Goal: Task Accomplishment & Management: Complete application form

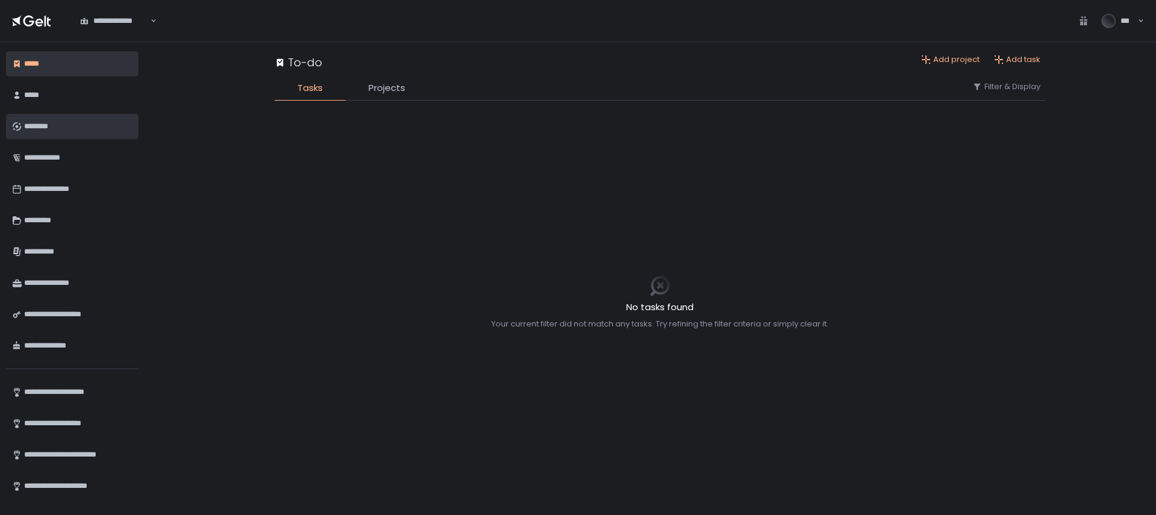
click at [69, 128] on div "********" at bounding box center [76, 126] width 105 height 20
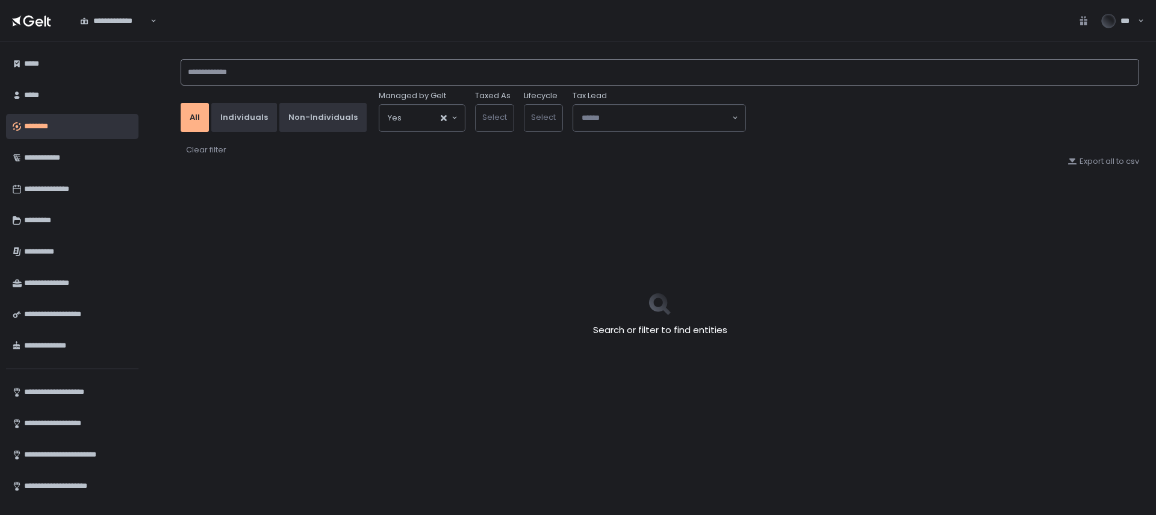
click at [326, 81] on input at bounding box center [660, 72] width 959 height 26
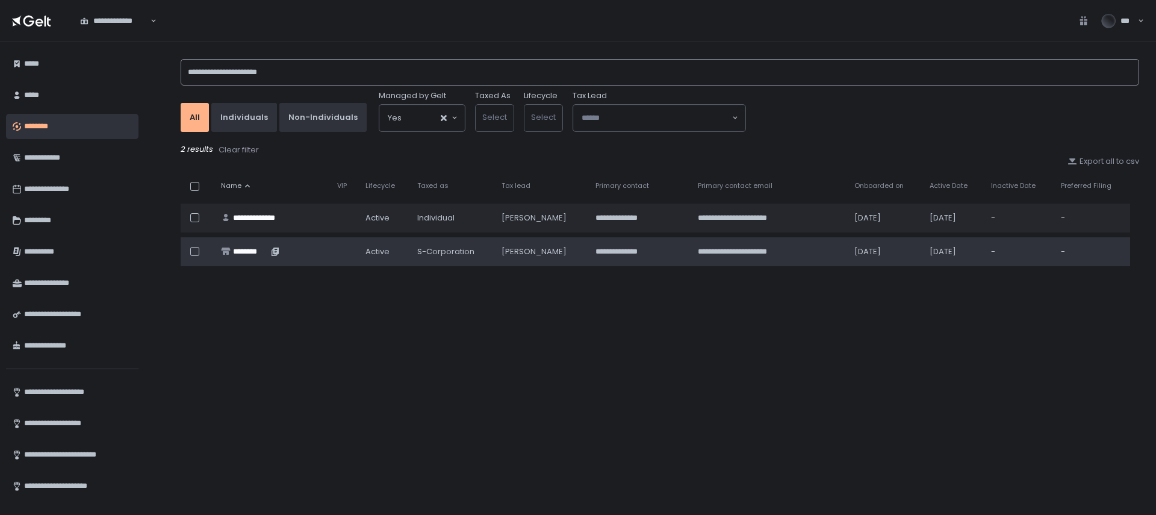
type input "**********"
click at [257, 247] on div "********" at bounding box center [250, 251] width 35 height 11
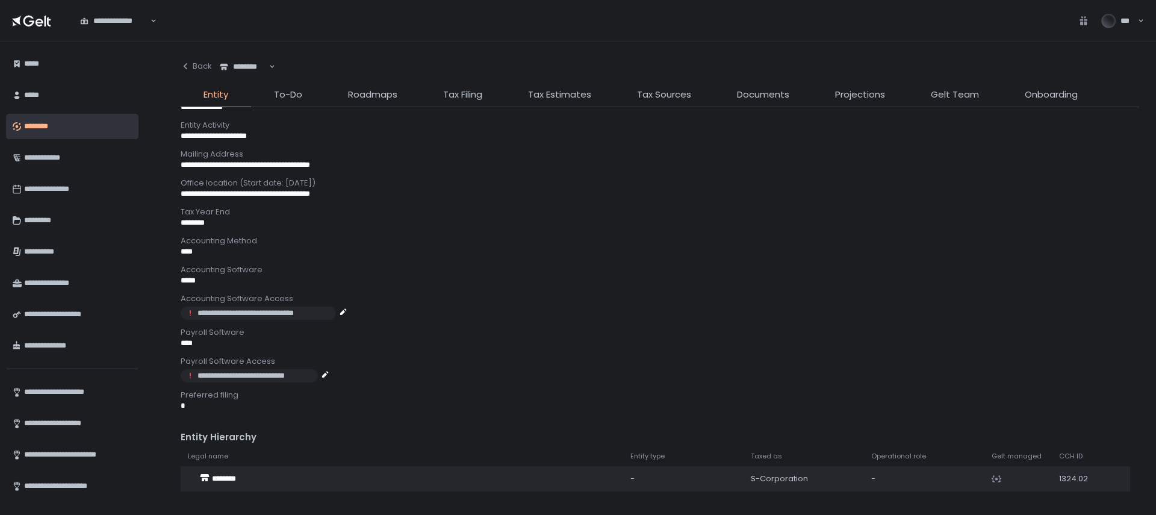
scroll to position [534, 0]
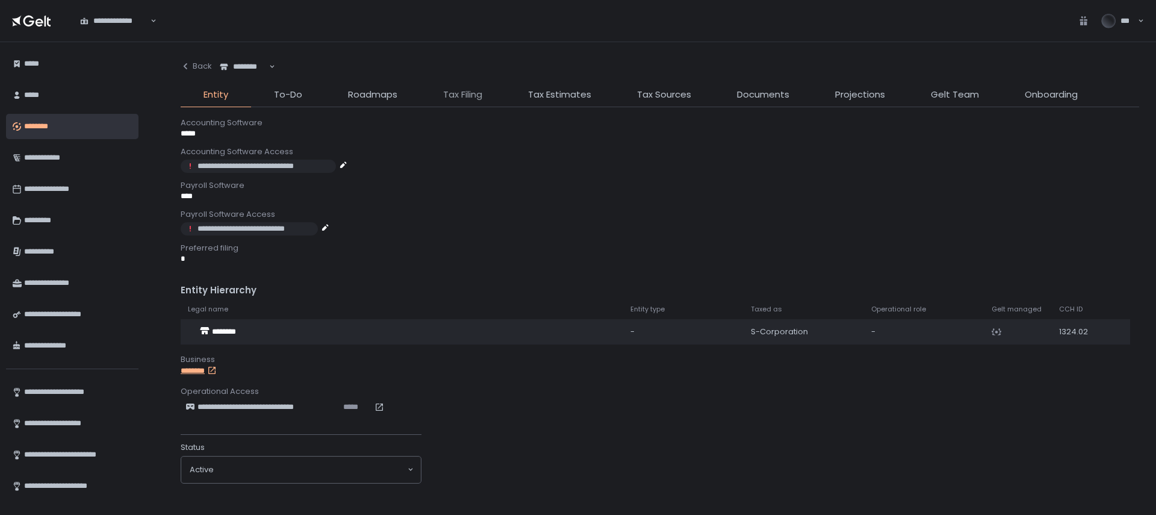
click at [470, 98] on span "Tax Filing" at bounding box center [462, 95] width 39 height 14
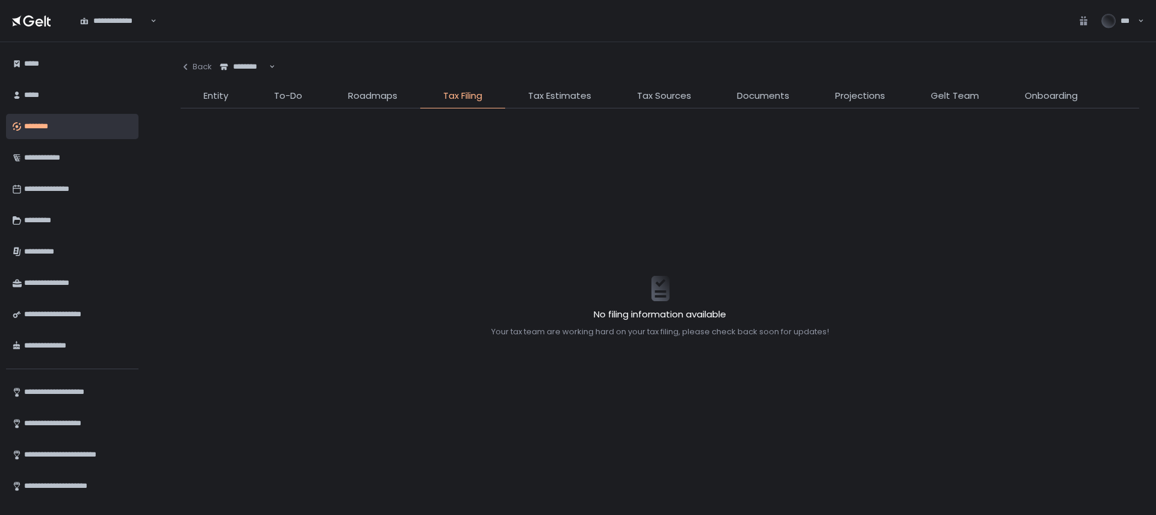
click at [655, 104] on li "Tax Sources" at bounding box center [664, 98] width 100 height 19
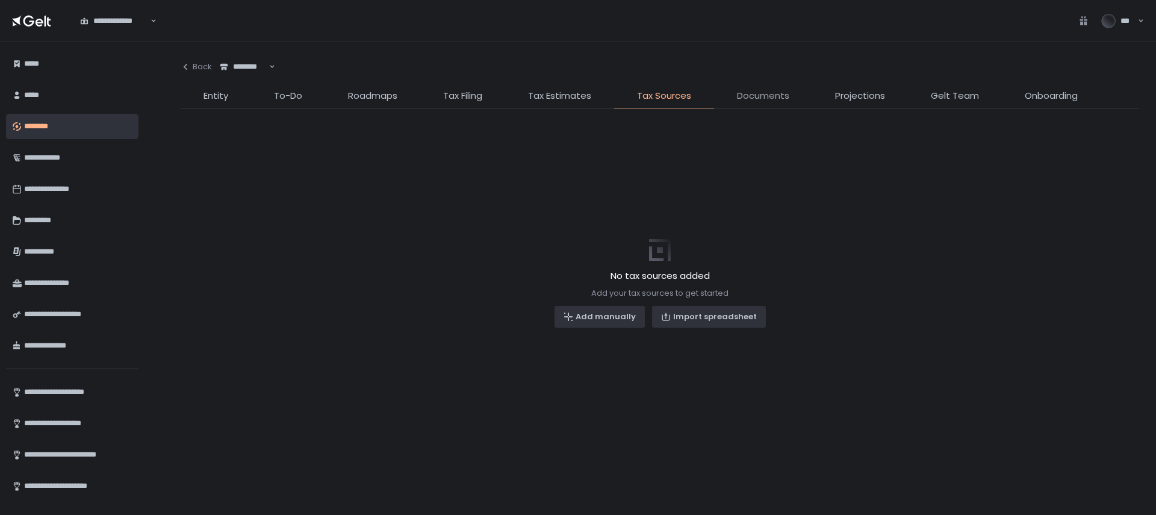
click at [740, 97] on span "Documents" at bounding box center [763, 96] width 52 height 14
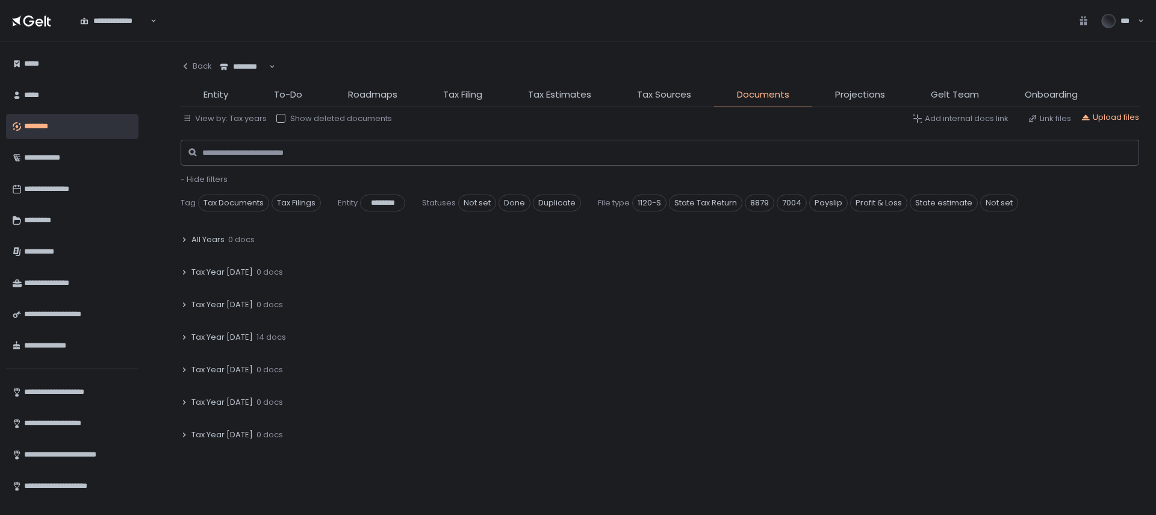
click at [231, 335] on span "Tax Year [DATE]" at bounding box center [221, 337] width 61 height 11
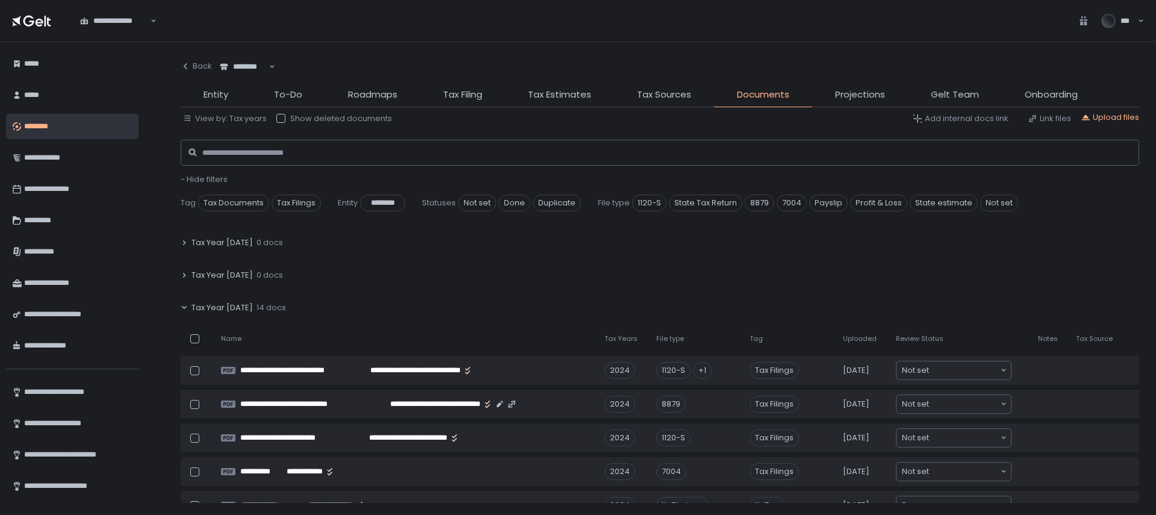
scroll to position [33, 0]
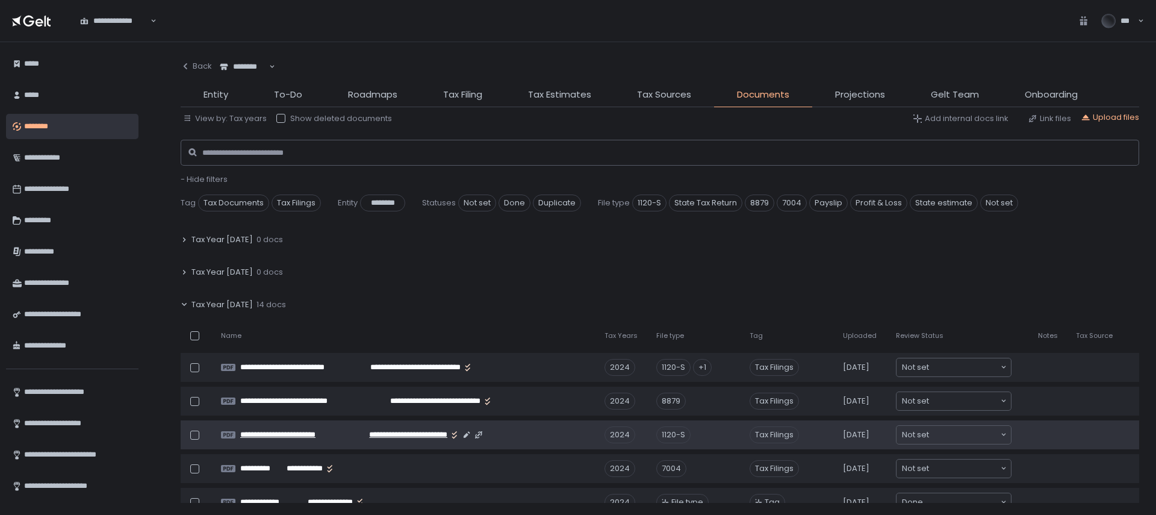
click at [380, 435] on span "**********" at bounding box center [398, 434] width 99 height 11
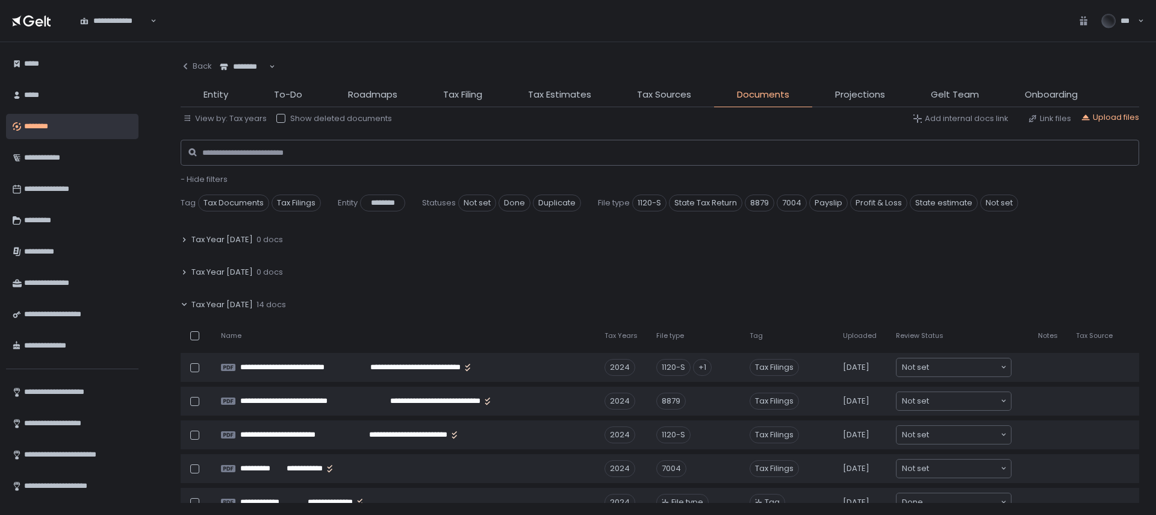
click at [247, 66] on div "********" at bounding box center [244, 67] width 51 height 12
click at [206, 66] on div "Back" at bounding box center [196, 66] width 31 height 11
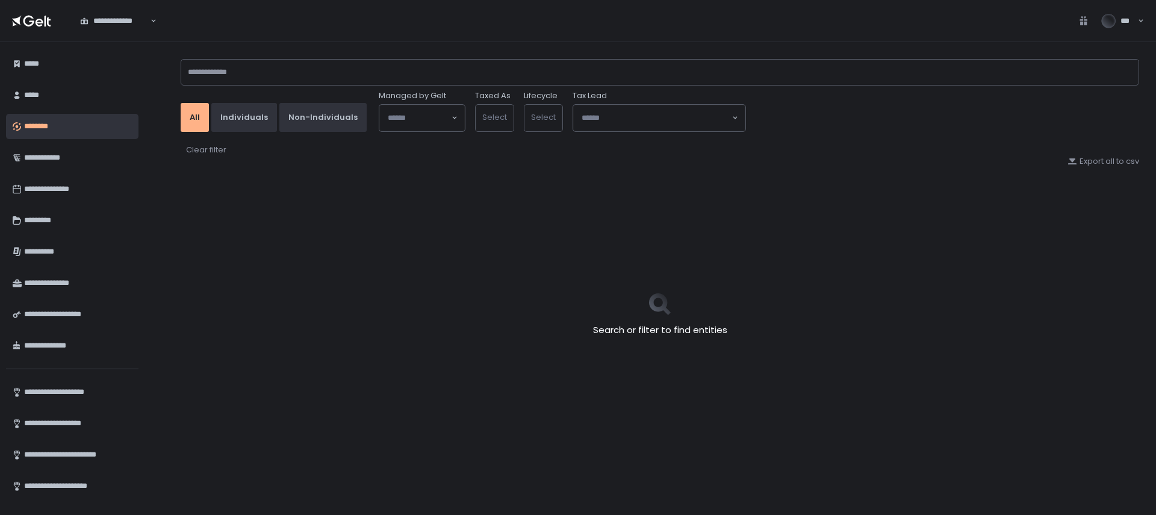
type input "**********"
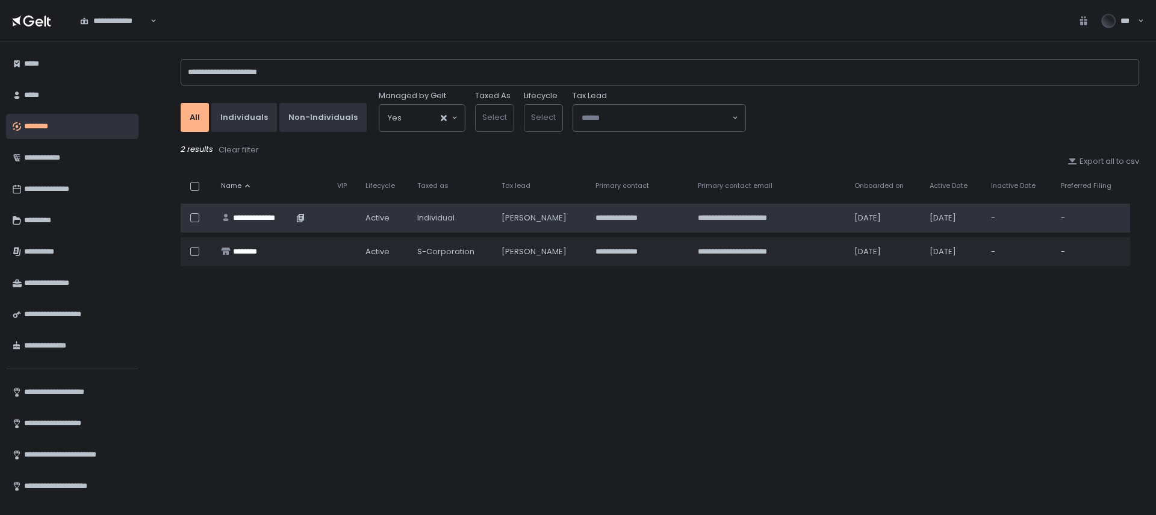
click at [270, 213] on div "**********" at bounding box center [263, 218] width 60 height 11
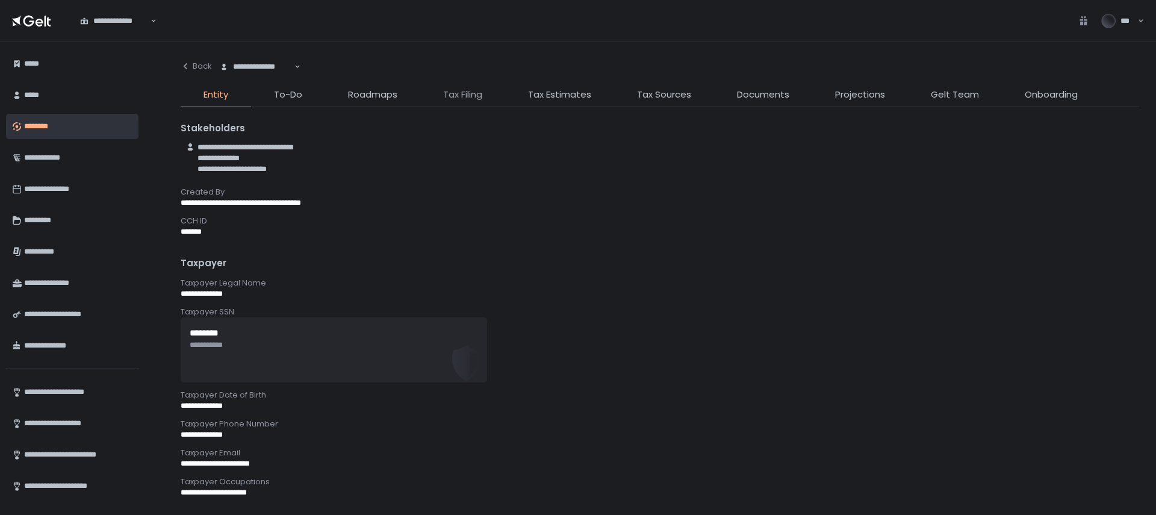
click at [461, 101] on span "Tax Filing" at bounding box center [462, 95] width 39 height 14
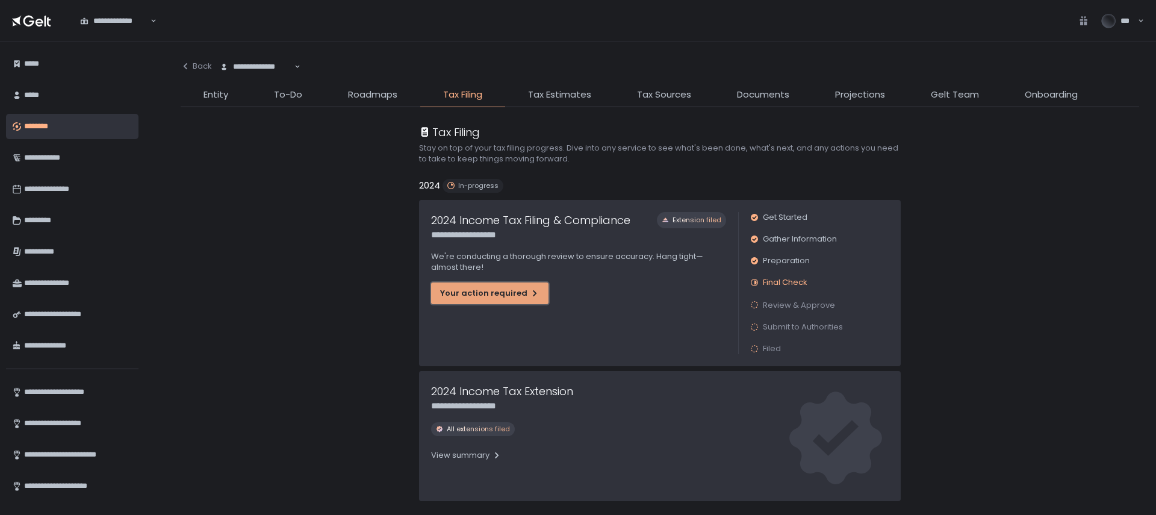
click at [507, 295] on div "Your action required" at bounding box center [489, 293] width 99 height 11
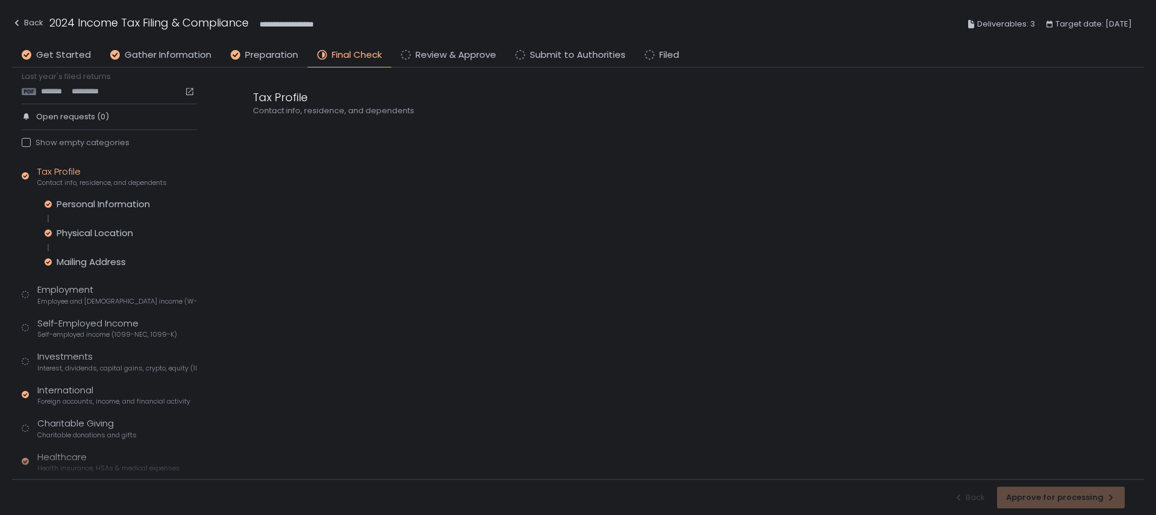
scroll to position [149, 0]
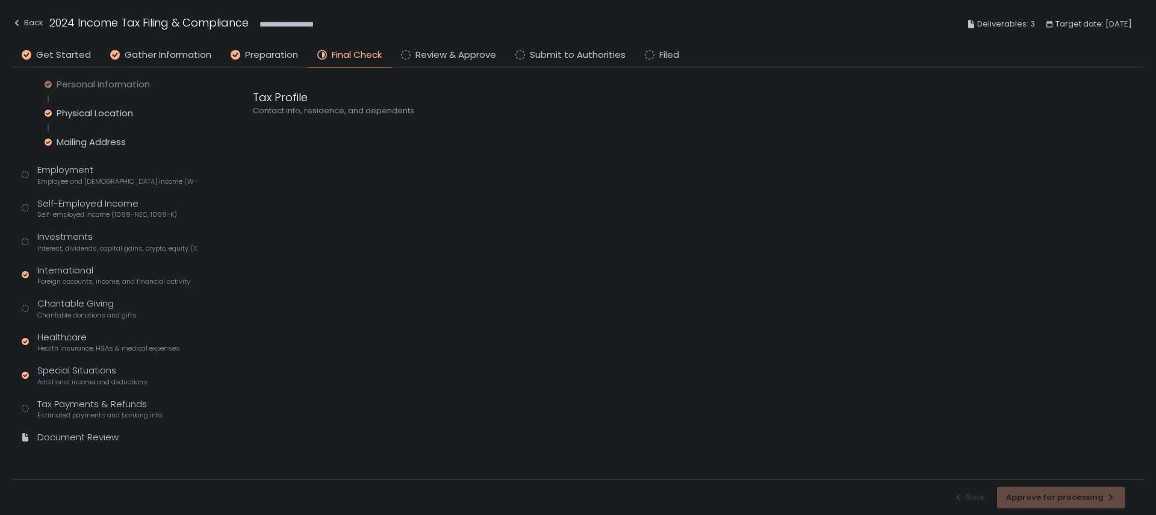
click at [78, 188] on div "Tax Profile Contact info, residence, and dependents Personal Information Physic…" at bounding box center [109, 250] width 175 height 410
click at [71, 210] on span "Self-employed income (1099-NEC, 1099-K)" at bounding box center [107, 214] width 140 height 9
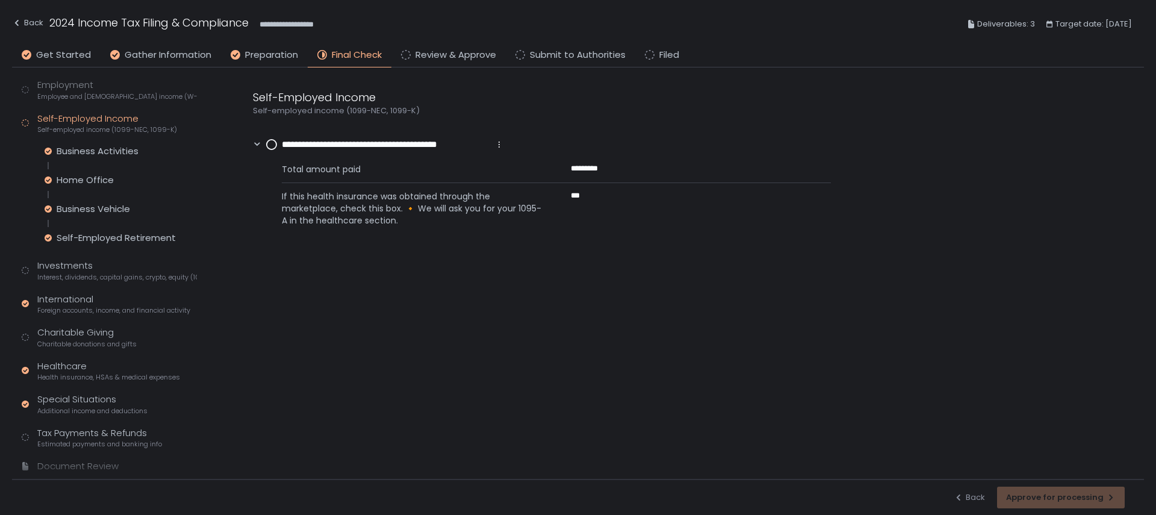
scroll to position [64, 0]
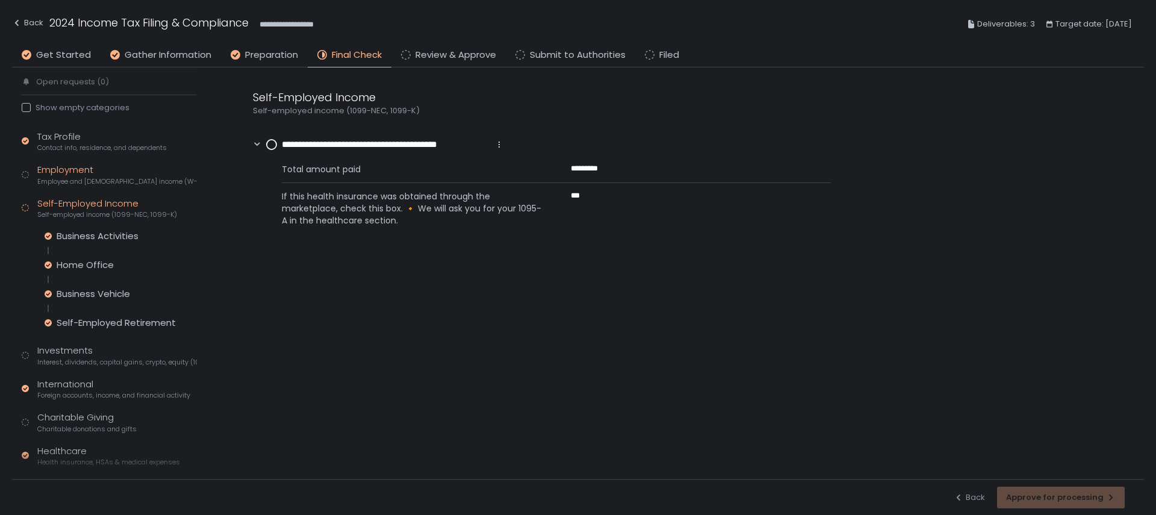
click at [59, 170] on div "Employment Employee and [DEMOGRAPHIC_DATA] income (W-2s)" at bounding box center [117, 174] width 160 height 23
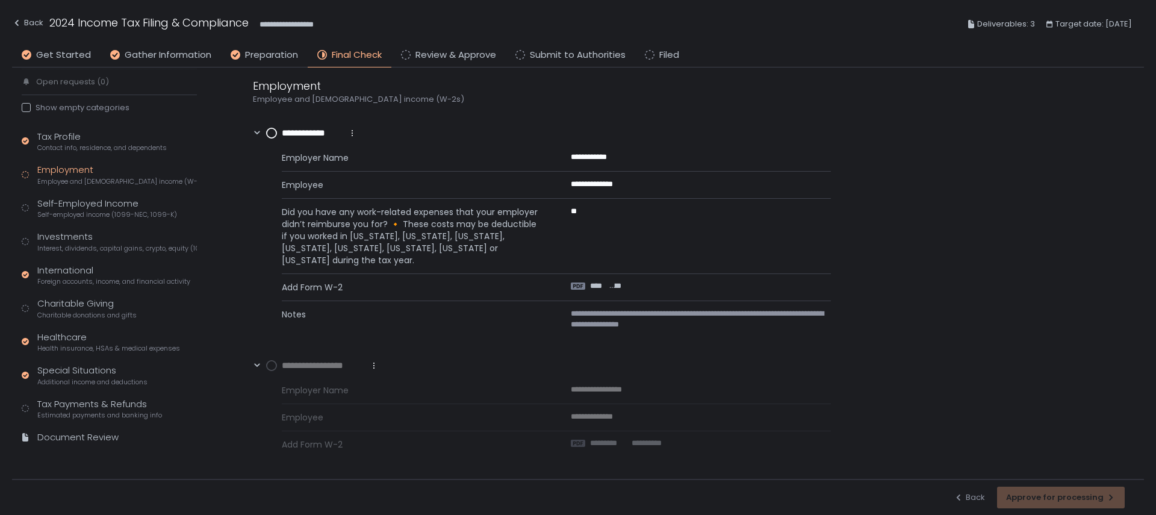
scroll to position [12, 0]
click at [615, 443] on span "*********" at bounding box center [609, 442] width 38 height 11
click at [85, 203] on div "Self-Employed Income Self-employed income (1099-NEC, 1099-K)" at bounding box center [107, 208] width 140 height 23
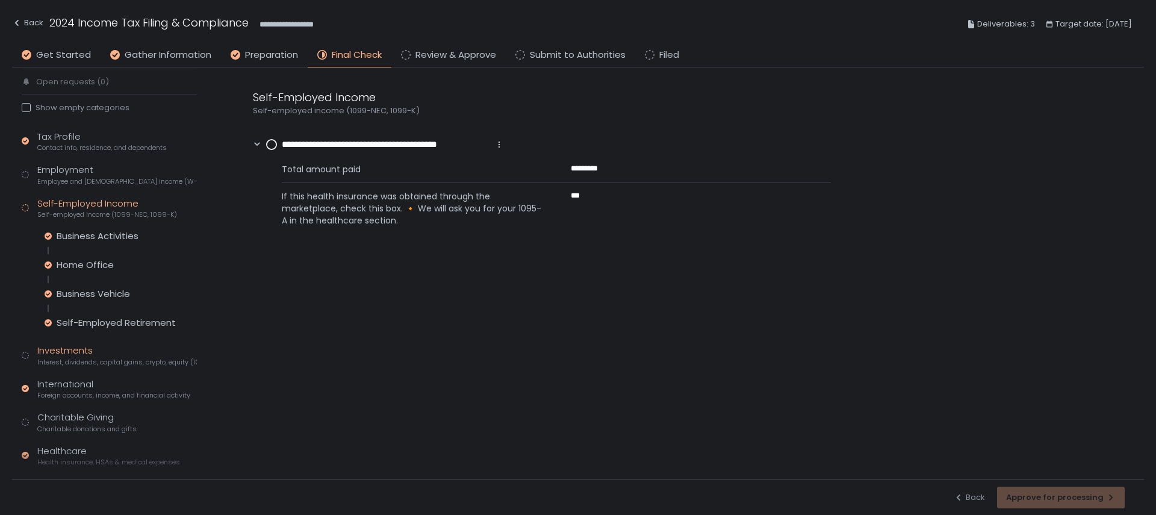
click at [78, 348] on div "Investments Interest, dividends, capital gains, crypto, equity (1099s, K-1s)" at bounding box center [117, 355] width 160 height 23
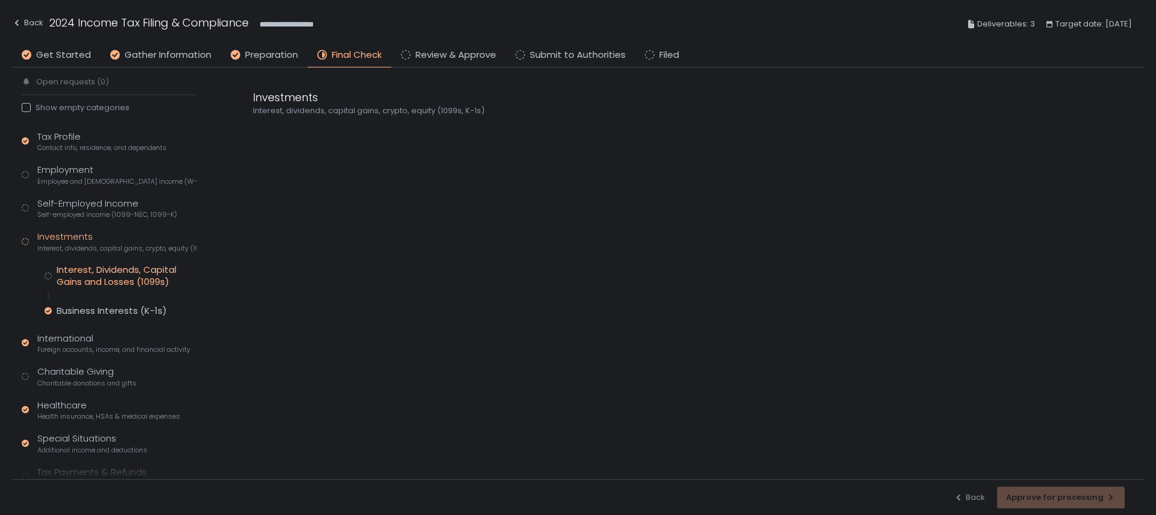
click at [89, 276] on div "Interest, Dividends, Capital Gains and Losses (1099s)" at bounding box center [127, 276] width 140 height 24
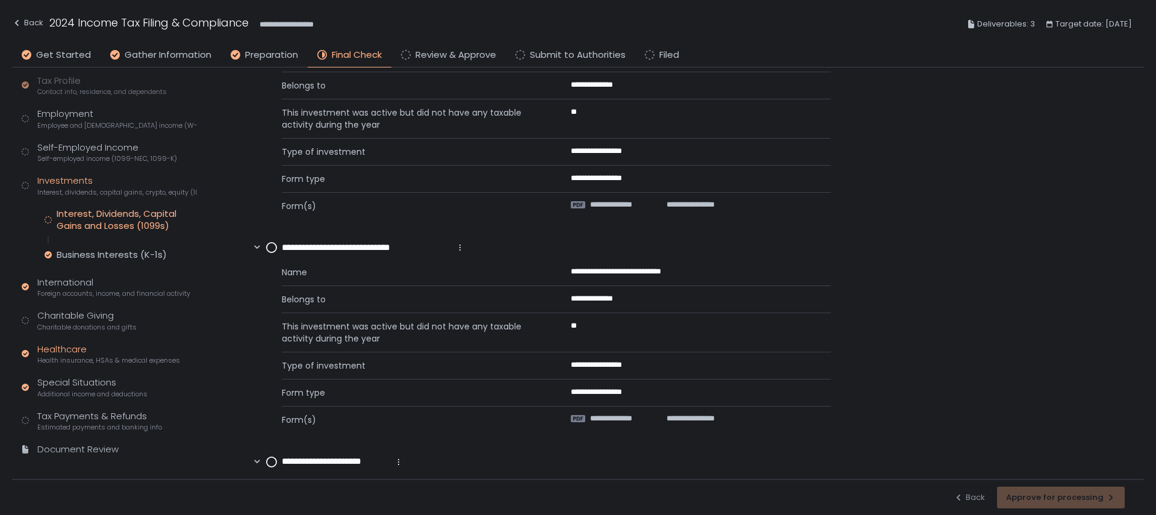
scroll to position [132, 0]
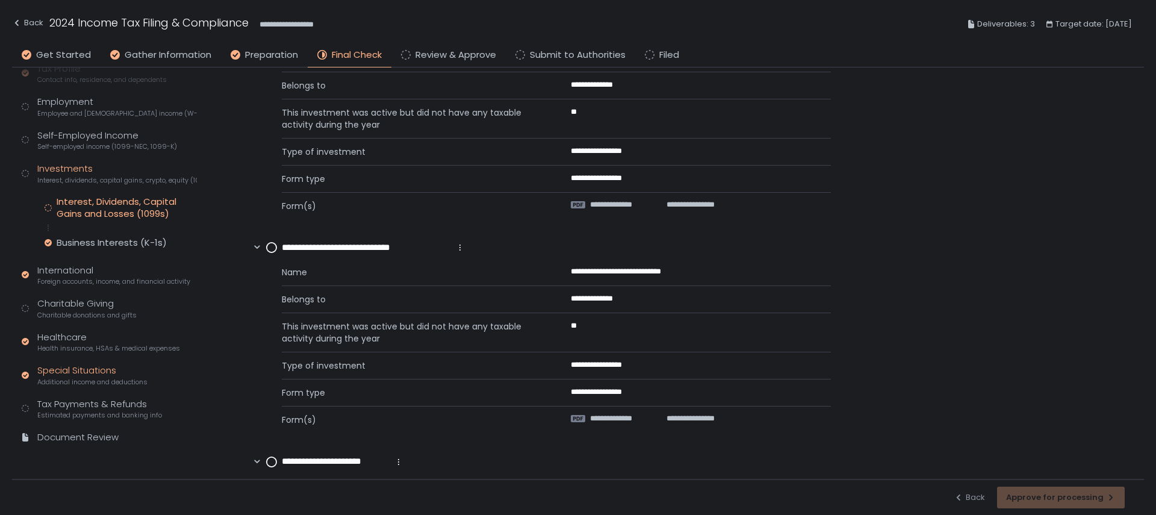
click at [92, 375] on div "Special Situations Additional income and deductions" at bounding box center [92, 375] width 110 height 23
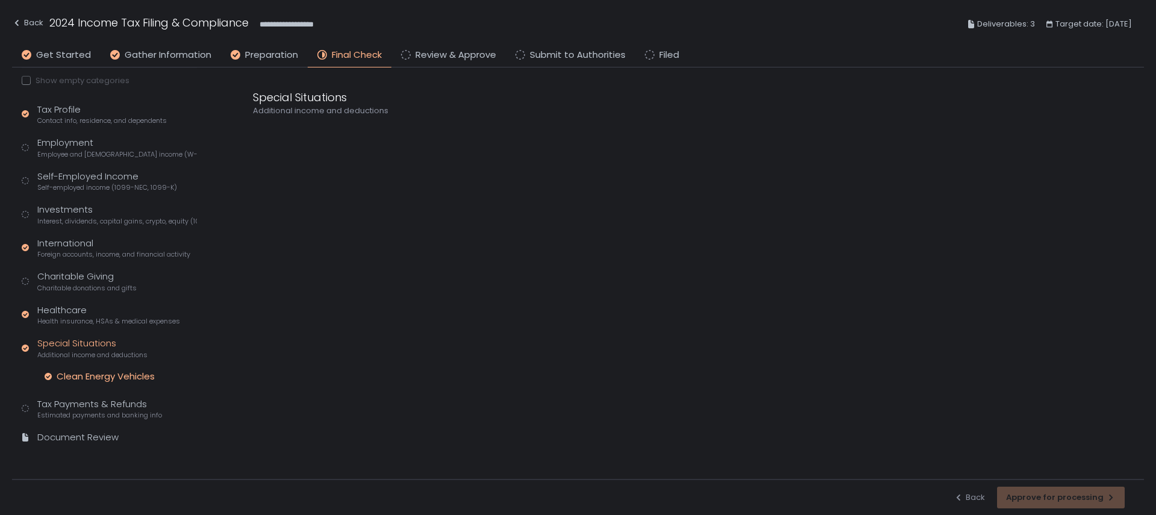
scroll to position [91, 0]
click at [118, 375] on div "Clean Energy Vehicles" at bounding box center [106, 376] width 98 height 12
click at [254, 137] on icon at bounding box center [257, 133] width 8 height 8
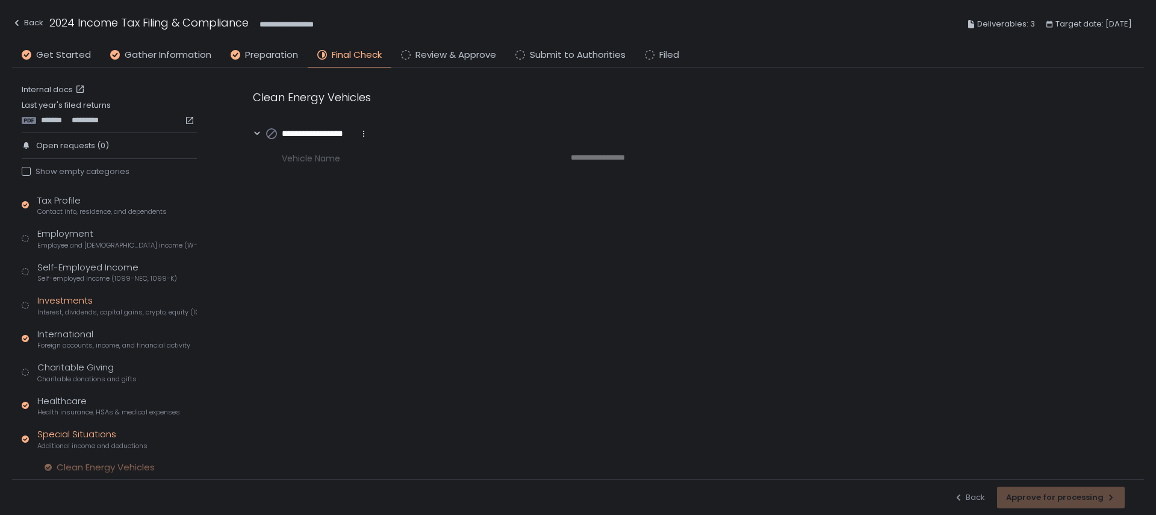
click at [90, 297] on div "Investments Interest, dividends, capital gains, crypto, equity (1099s, K-1s)" at bounding box center [117, 305] width 160 height 23
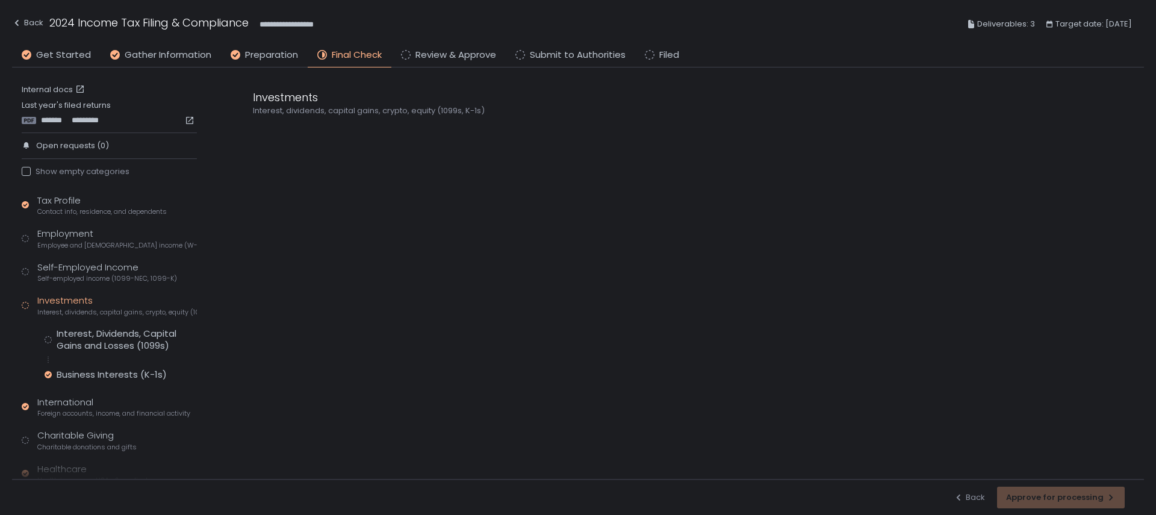
click at [130, 387] on div "Tax Profile Contact info, residence, and dependents Employment Employee and [DE…" at bounding box center [109, 390] width 175 height 393
click at [127, 377] on div "Business Interests (K-1s)" at bounding box center [112, 375] width 110 height 12
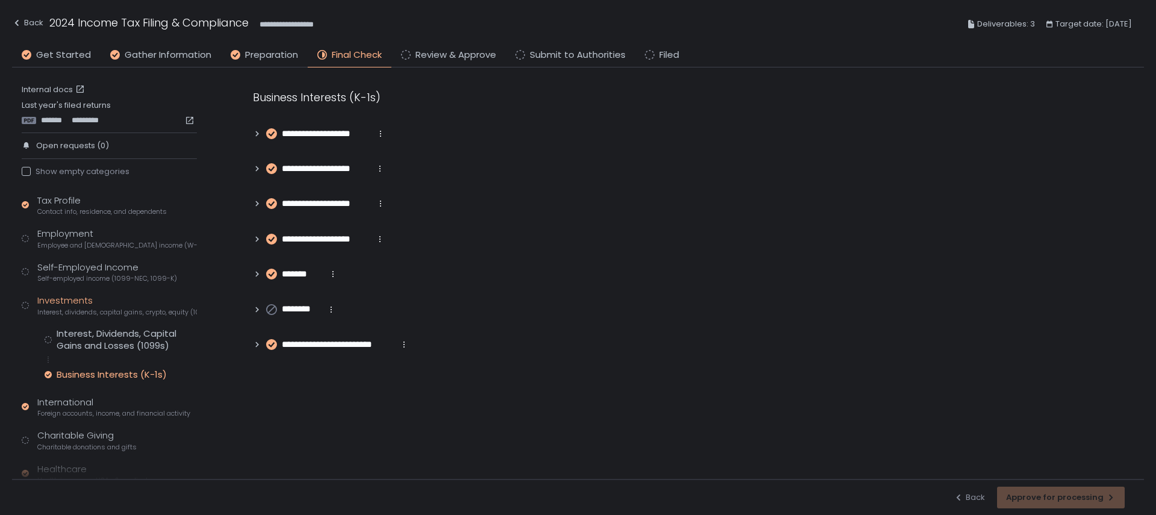
click at [255, 344] on icon at bounding box center [257, 344] width 8 height 8
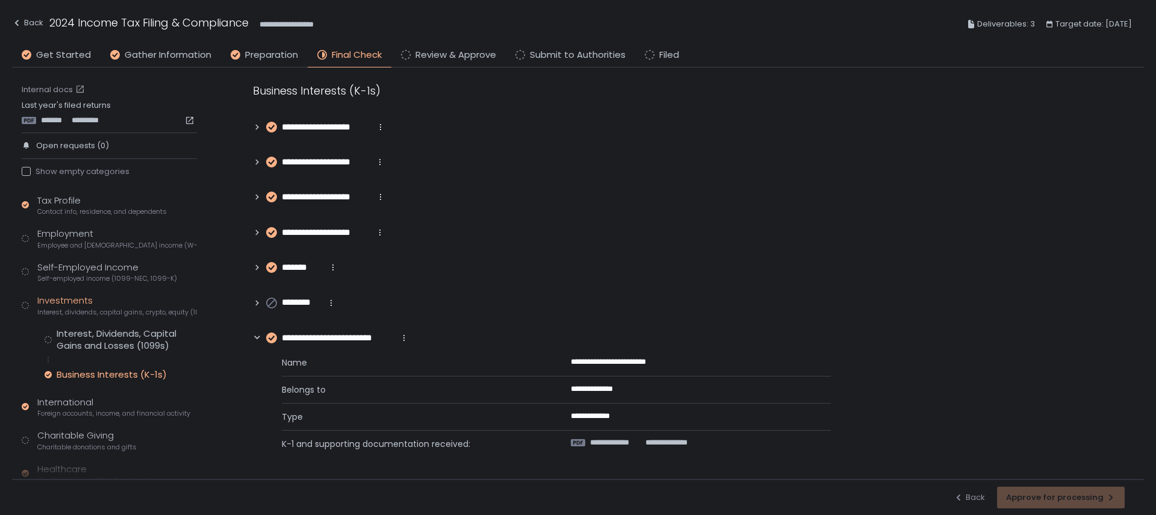
scroll to position [2, 0]
click at [63, 229] on div "Employment Employee and [DEMOGRAPHIC_DATA] income (W-2s)" at bounding box center [117, 236] width 160 height 23
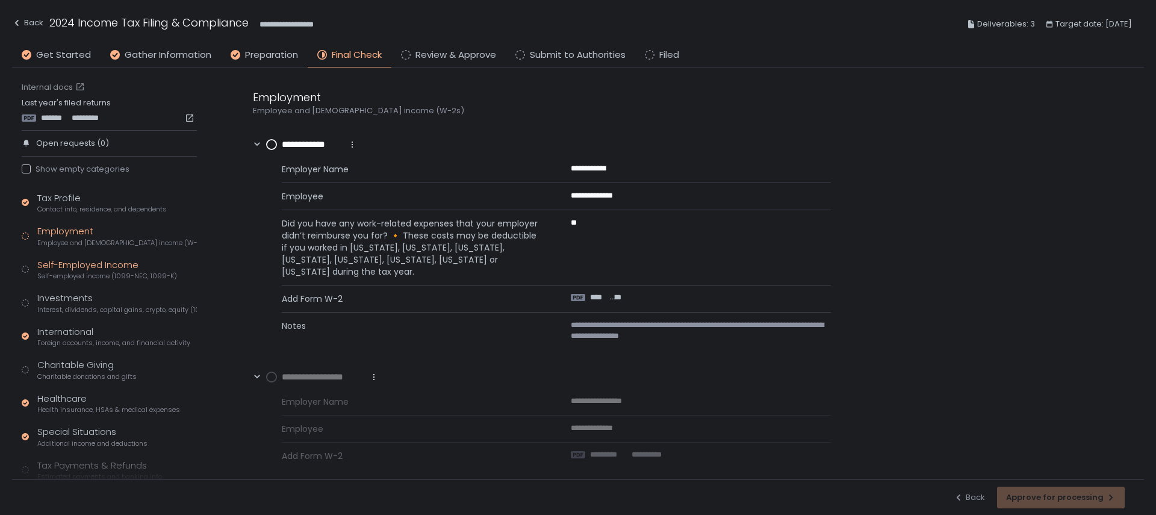
click at [78, 266] on div "Self-Employed Income Self-employed income (1099-NEC, 1099-K)" at bounding box center [107, 269] width 140 height 23
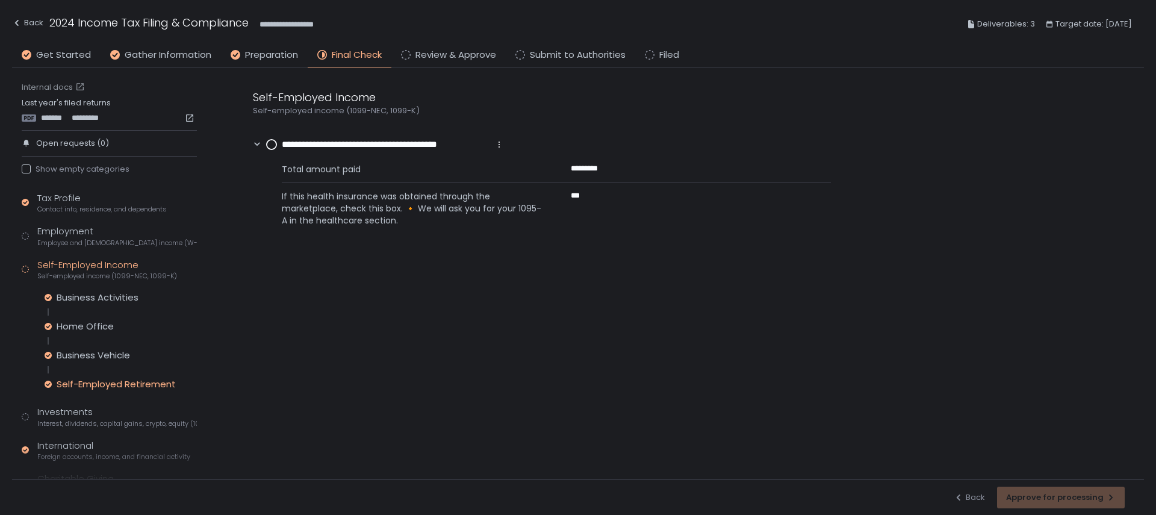
click at [129, 382] on div "Self-Employed Retirement" at bounding box center [116, 384] width 119 height 12
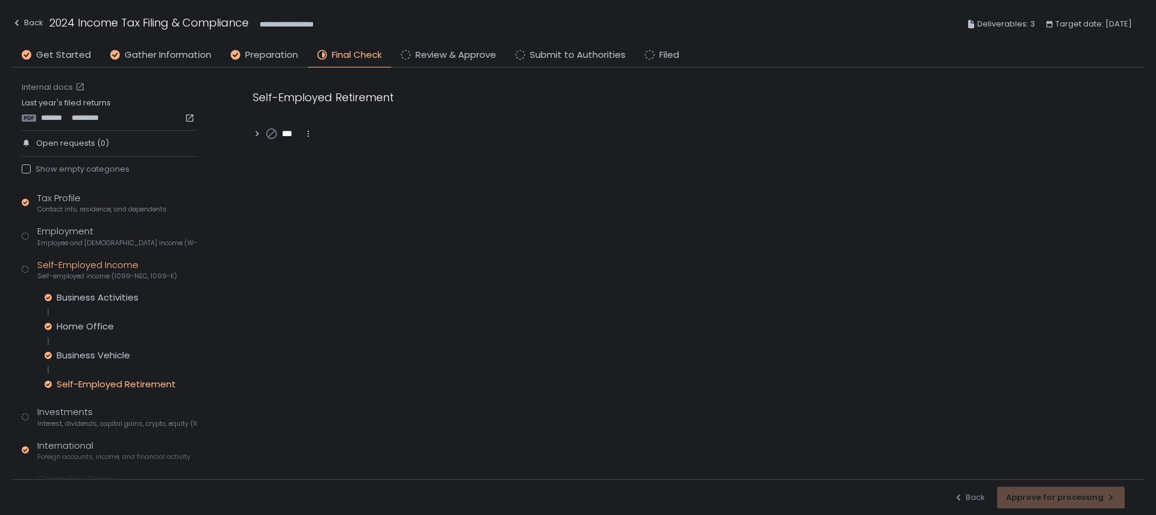
click at [258, 127] on div "***" at bounding box center [283, 133] width 60 height 13
click at [79, 355] on div "Business Vehicle" at bounding box center [93, 355] width 73 height 12
click at [78, 323] on div "Home Office" at bounding box center [85, 326] width 57 height 12
click at [85, 310] on div "Business Activities Home Office Business Vehicle Self-Employed Retirement" at bounding box center [121, 340] width 152 height 99
click at [85, 299] on div "Business Activities" at bounding box center [98, 297] width 82 height 12
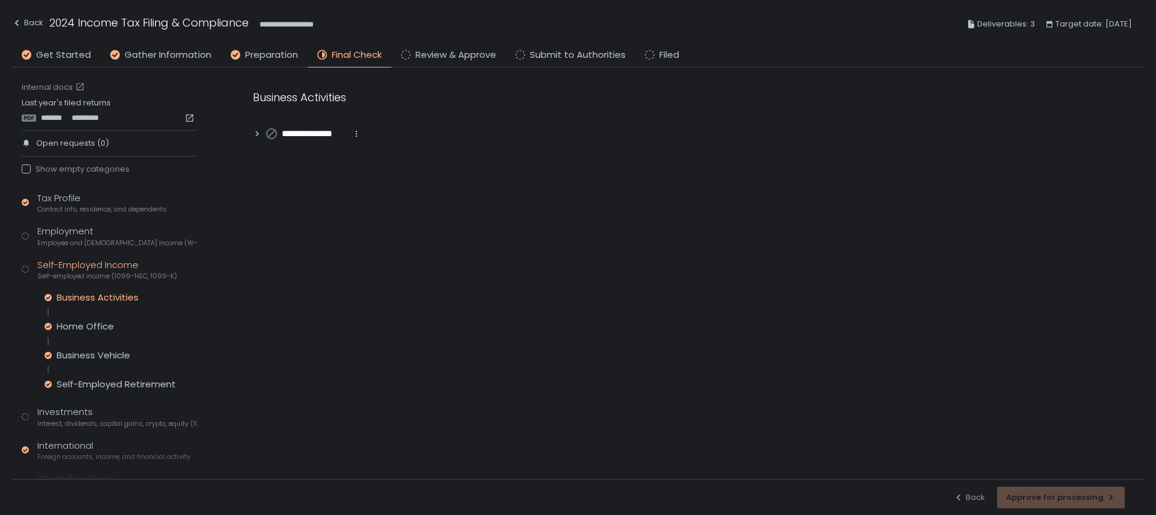
click at [67, 216] on div "Tax Profile Contact info, residence, and dependents Employment Employee and [DE…" at bounding box center [109, 410] width 175 height 439
click at [65, 238] on span "Employee and [DEMOGRAPHIC_DATA] income (W-2s)" at bounding box center [117, 242] width 160 height 9
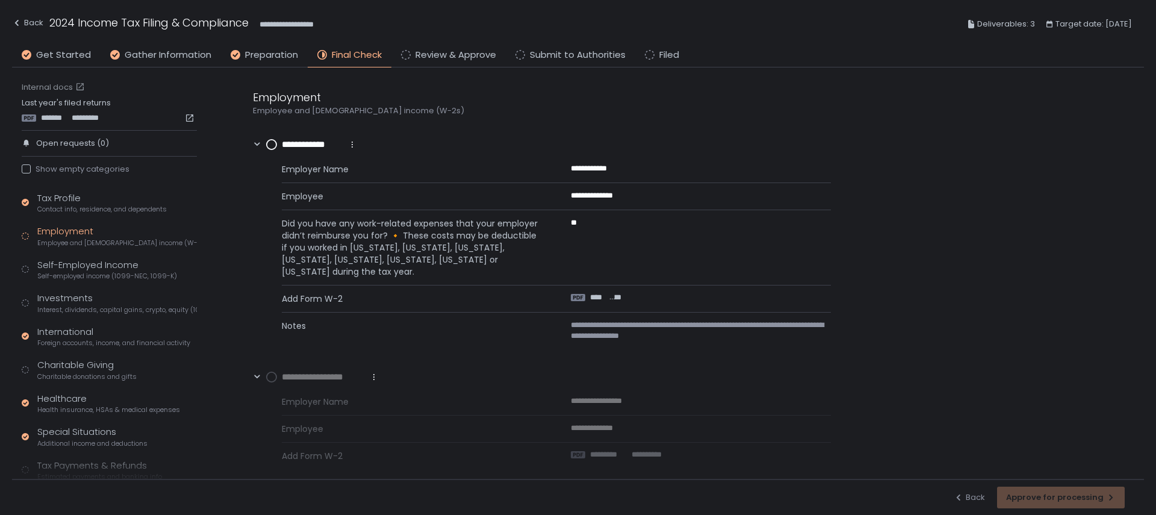
click at [72, 251] on div "Tax Profile Contact info, residence, and dependents Employment Employee and [DE…" at bounding box center [109, 353] width 175 height 325
click at [42, 233] on div "Employment Employee and [DEMOGRAPHIC_DATA] income (W-2s)" at bounding box center [117, 236] width 160 height 23
click at [69, 267] on div "Self-Employed Income Self-employed income (1099-NEC, 1099-K)" at bounding box center [107, 269] width 140 height 23
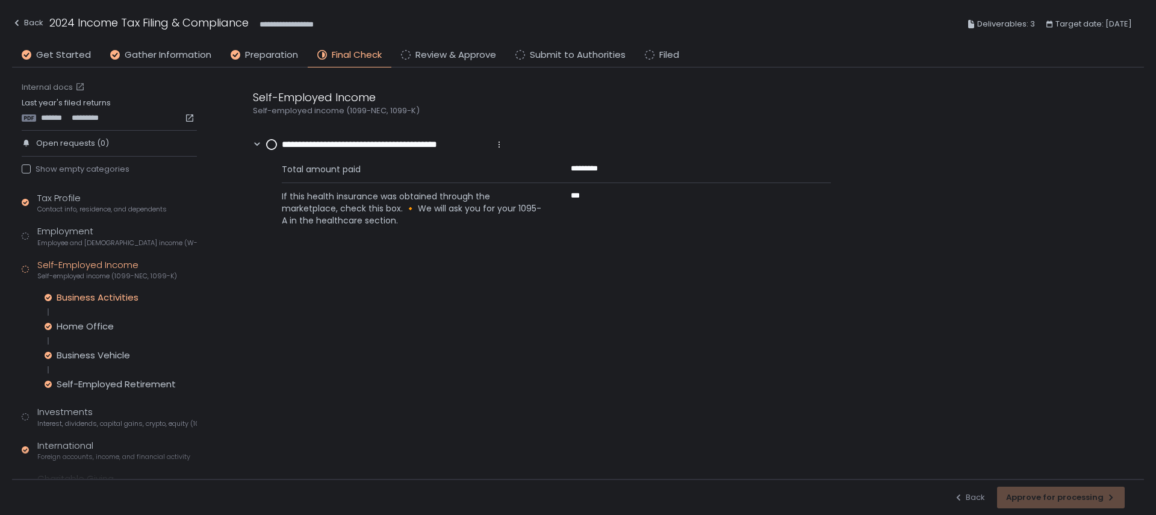
click at [80, 297] on div "Business Activities" at bounding box center [98, 297] width 82 height 12
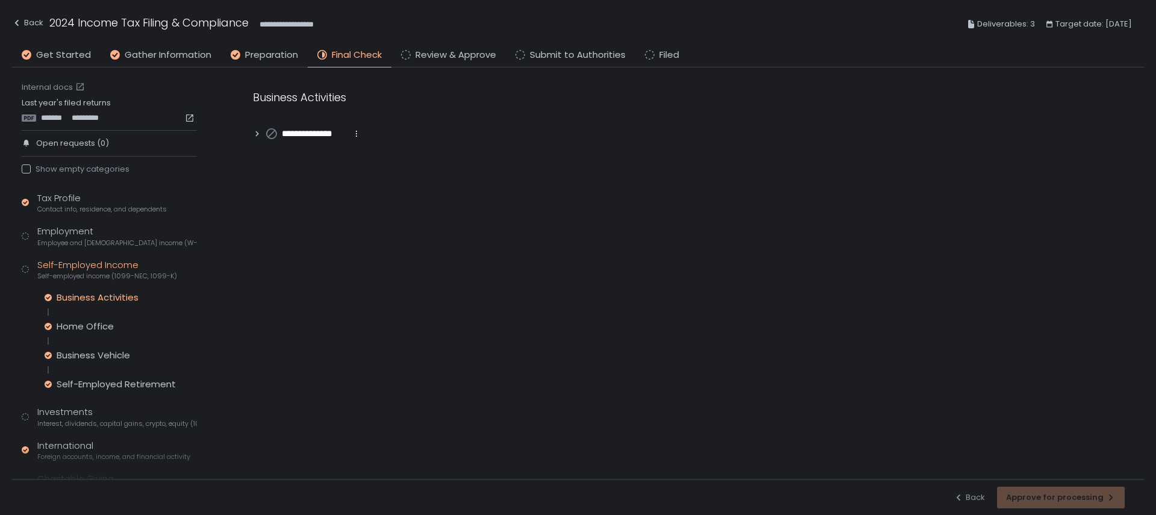
click at [82, 269] on div "Self-Employed Income Self-employed income (1099-NEC, 1099-K)" at bounding box center [107, 269] width 140 height 23
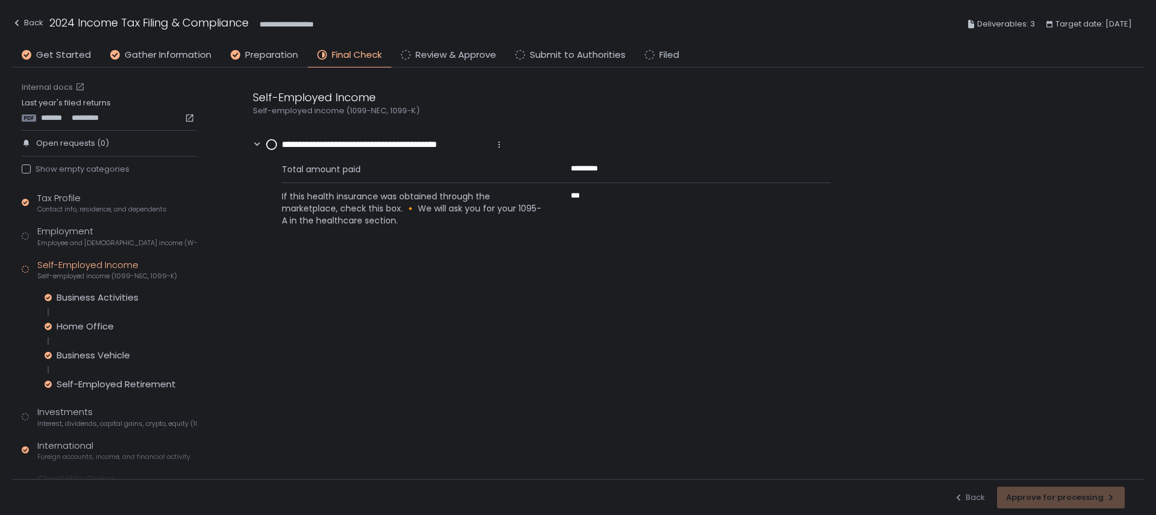
click at [99, 311] on div "Business Activities Home Office Business Vehicle Self-Employed Retirement" at bounding box center [121, 340] width 152 height 99
click at [99, 304] on div "Business Activities Home Office Business Vehicle Self-Employed Retirement" at bounding box center [121, 340] width 152 height 99
click at [98, 298] on div "Business Activities" at bounding box center [98, 297] width 82 height 12
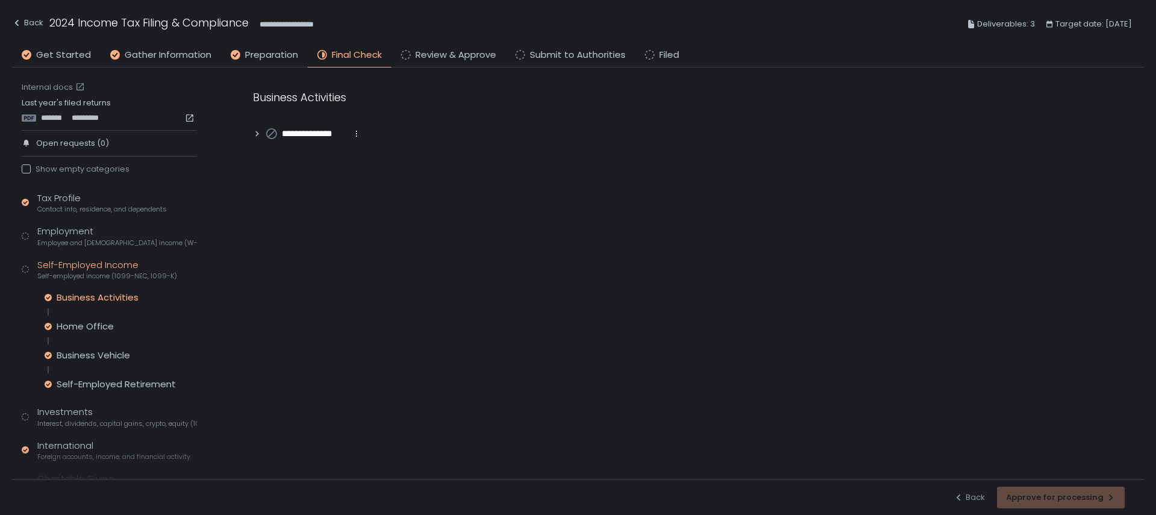
click at [73, 223] on div "Tax Profile Contact info, residence, and dependents Employment Employee and [DE…" at bounding box center [109, 410] width 175 height 439
click at [71, 240] on span "Employee and [DEMOGRAPHIC_DATA] income (W-2s)" at bounding box center [117, 242] width 160 height 9
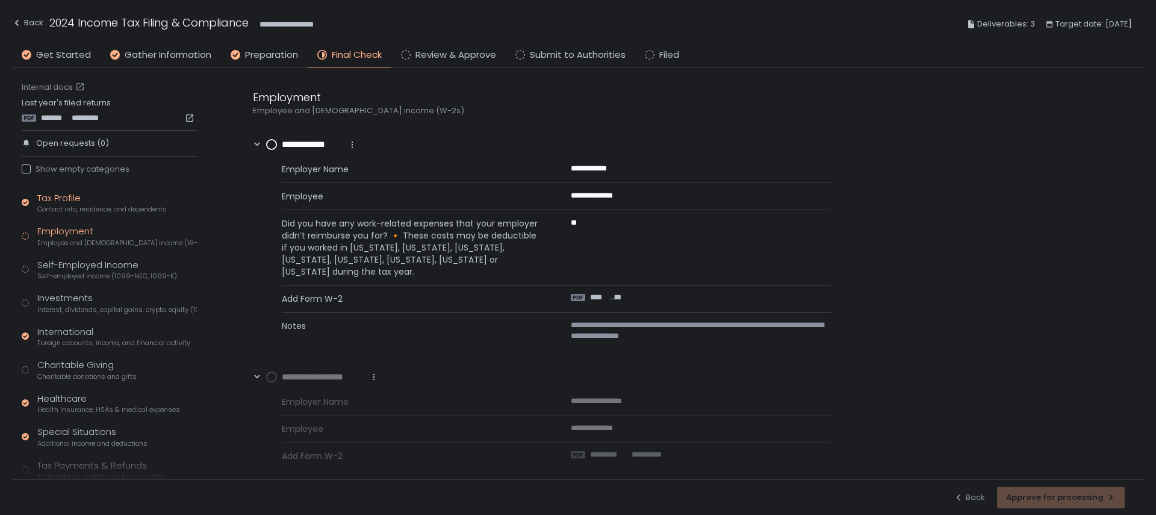
click at [67, 208] on span "Contact info, residence, and dependents" at bounding box center [101, 209] width 129 height 9
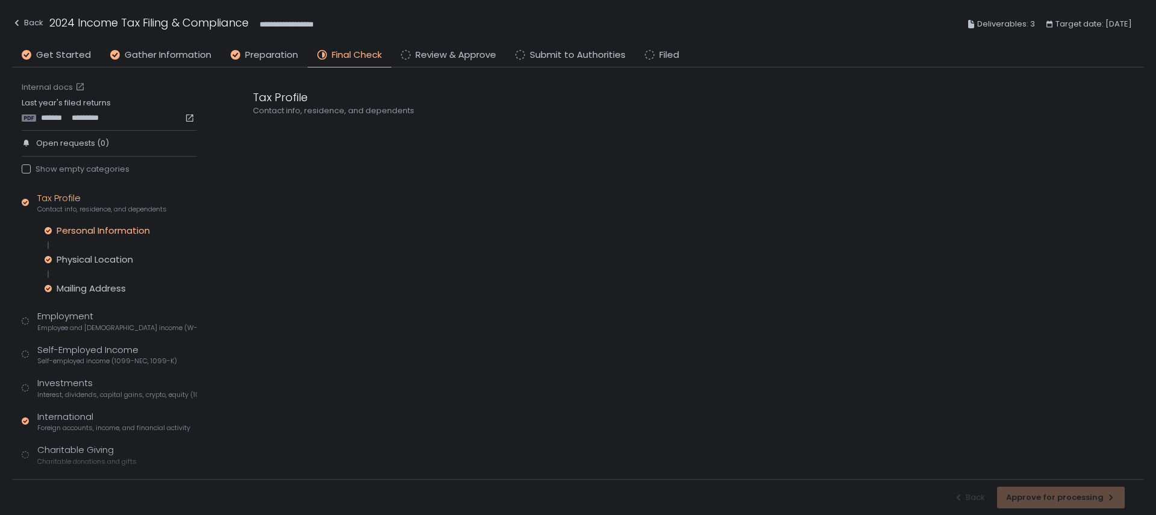
click at [67, 228] on div "Personal Information" at bounding box center [103, 231] width 93 height 12
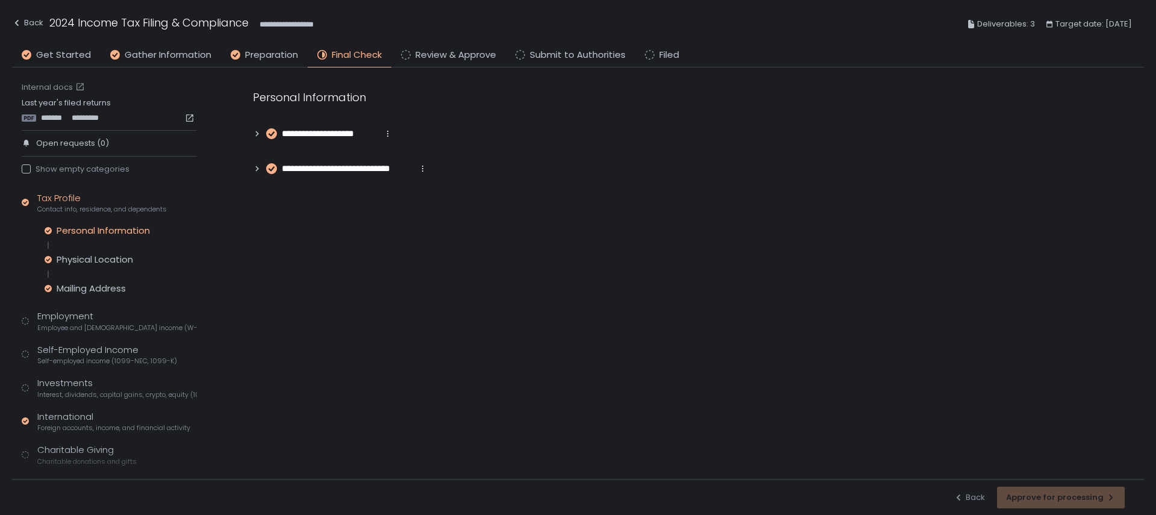
click at [81, 251] on div "Personal Information Physical Location Mailing Address" at bounding box center [121, 260] width 152 height 70
click at [87, 264] on div "Physical Location" at bounding box center [95, 260] width 76 height 12
click at [85, 282] on div "Personal Information Physical Location Mailing Address" at bounding box center [121, 260] width 152 height 70
click at [98, 284] on div "Mailing Address" at bounding box center [91, 288] width 69 height 12
click at [96, 302] on div "Tax Profile Contact info, residence, and dependents Personal Information Physic…" at bounding box center [109, 396] width 175 height 410
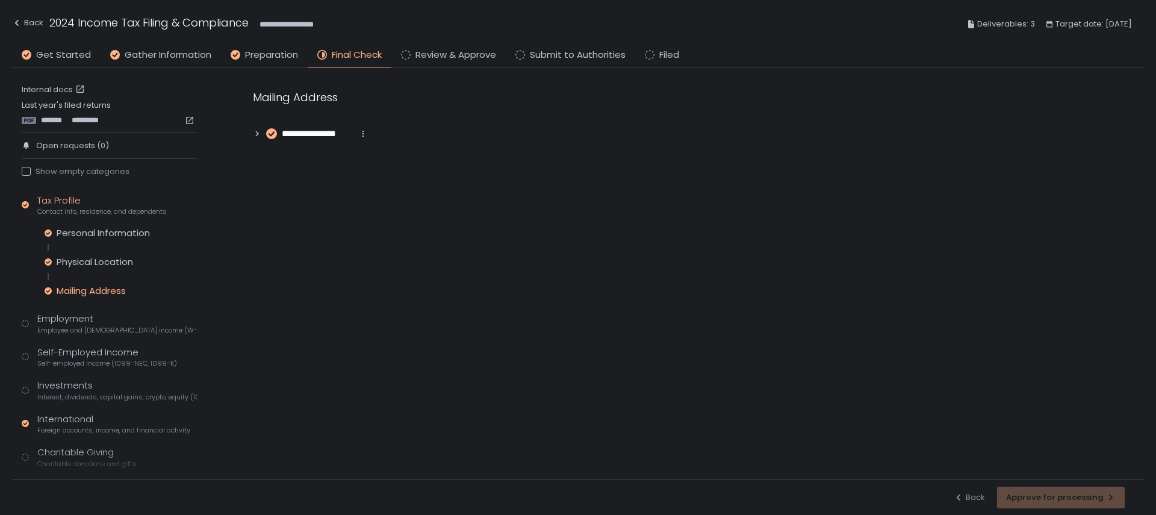
click at [108, 248] on div "Personal Information Physical Location Mailing Address" at bounding box center [121, 262] width 152 height 70
click at [109, 240] on div "Personal Information Physical Location Mailing Address" at bounding box center [121, 262] width 152 height 70
click at [111, 233] on div "Personal Information" at bounding box center [103, 233] width 93 height 12
click at [104, 262] on div "Physical Location" at bounding box center [95, 262] width 76 height 12
click at [111, 233] on div "Personal Information" at bounding box center [103, 233] width 93 height 12
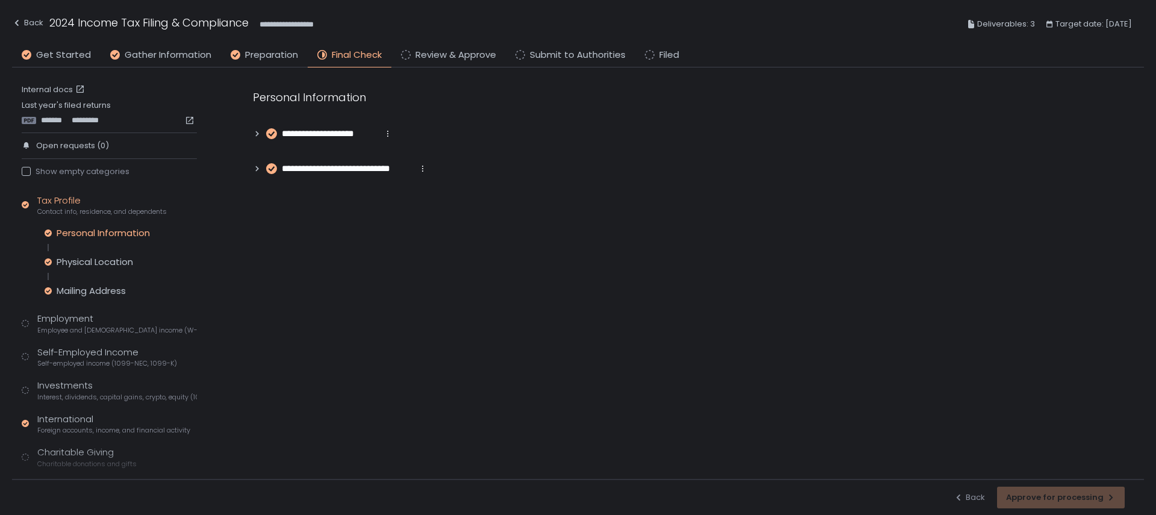
drag, startPoint x: 281, startPoint y: 135, endPoint x: 273, endPoint y: 135, distance: 7.8
click at [281, 135] on div "**********" at bounding box center [329, 133] width 126 height 13
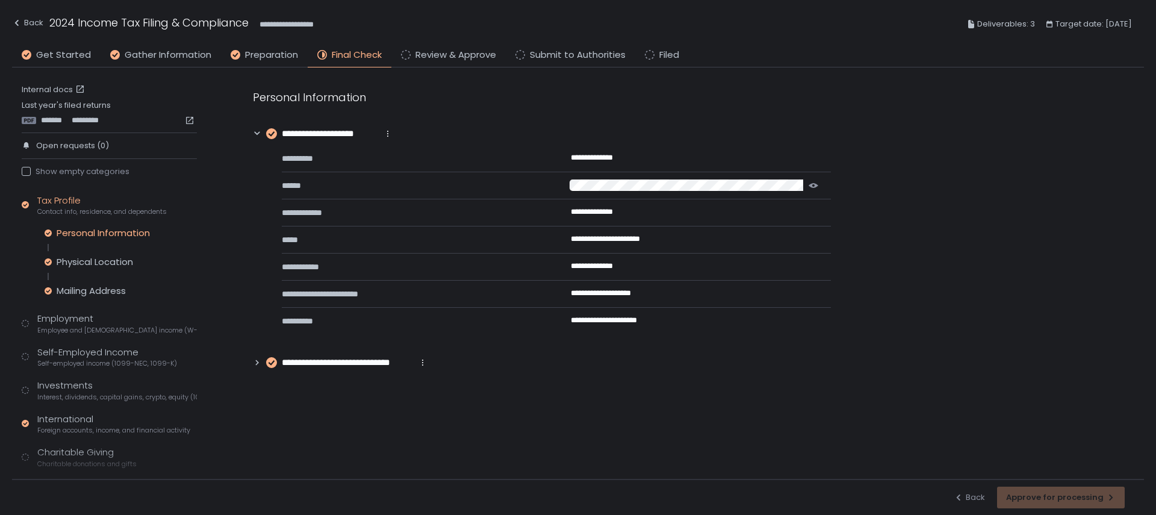
click at [263, 134] on div "**********" at bounding box center [323, 133] width 140 height 13
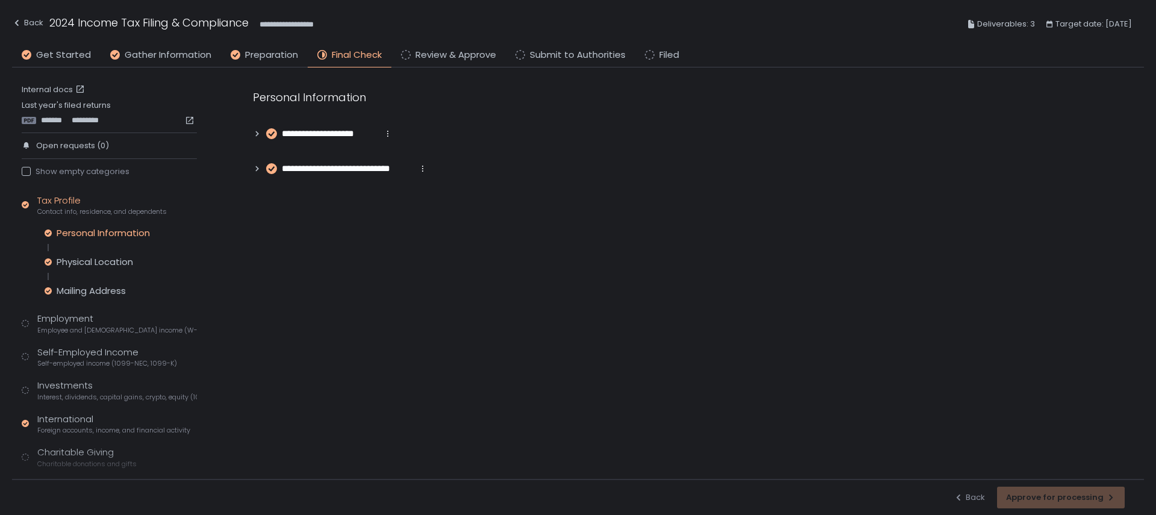
click at [261, 159] on div "**********" at bounding box center [542, 132] width 578 height 87
click at [261, 168] on icon at bounding box center [257, 168] width 8 height 8
